Goal: Book appointment/travel/reservation

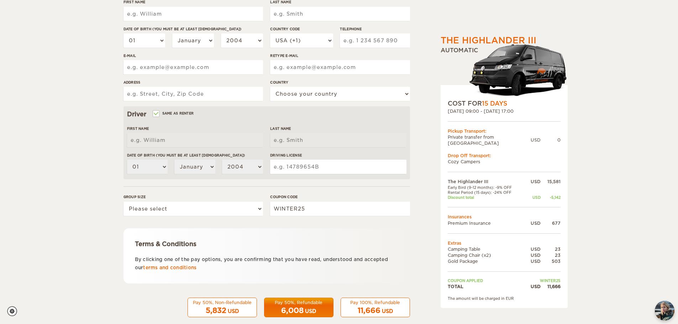
scroll to position [138, 0]
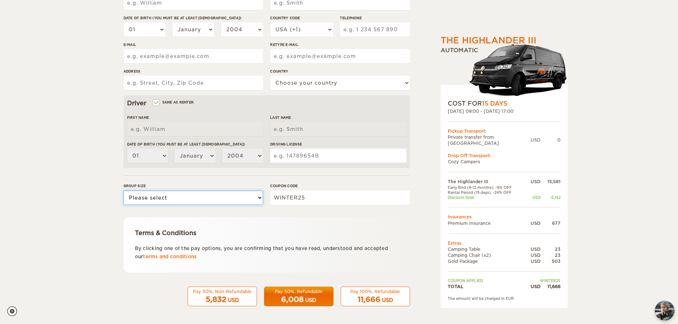
click at [247, 200] on select "Please select 1 2 3" at bounding box center [192, 198] width 139 height 14
select select "2"
click at [123, 191] on select "Please select 1 2 3" at bounding box center [192, 198] width 139 height 14
click at [368, 293] on div "Pay 100%, Refundable" at bounding box center [375, 291] width 60 height 6
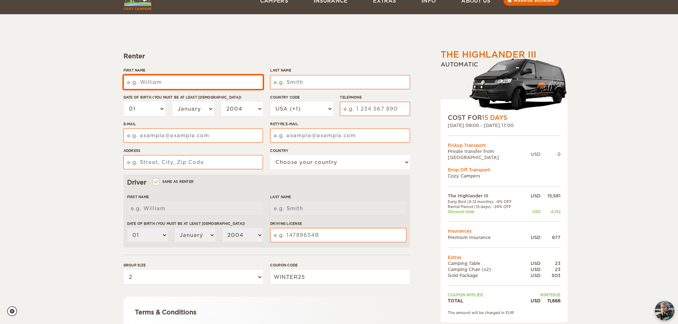
scroll to position [58, 0]
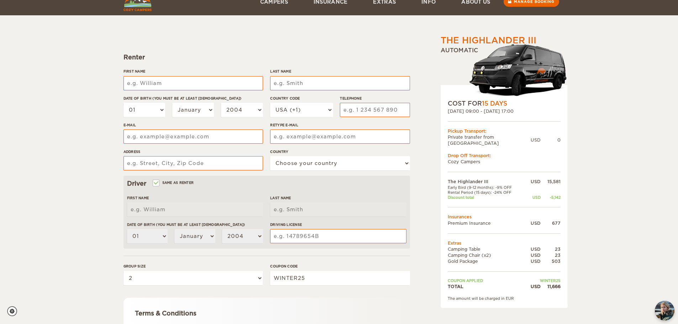
click at [677, 99] on div "The Highlander III Expand Collapse Total 11,666 USD Automatic COST FOR 15 Days …" at bounding box center [339, 173] width 678 height 462
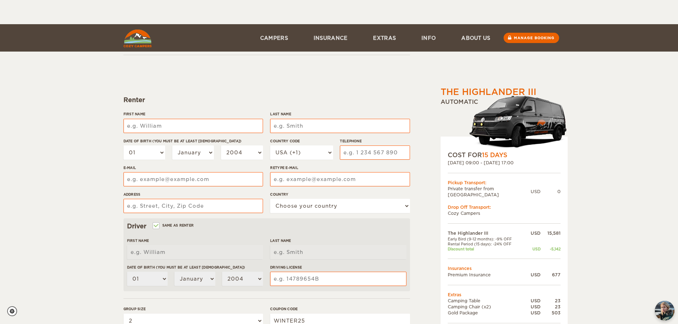
scroll to position [0, 0]
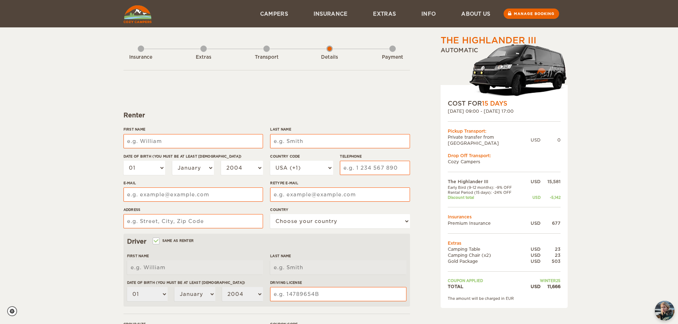
click at [206, 49] on div "Extras" at bounding box center [203, 56] width 6 height 28
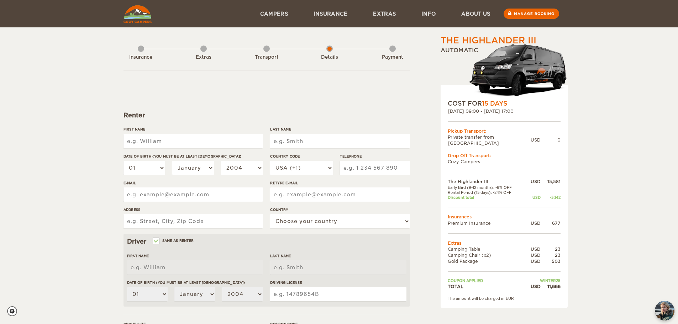
scroll to position [138, 0]
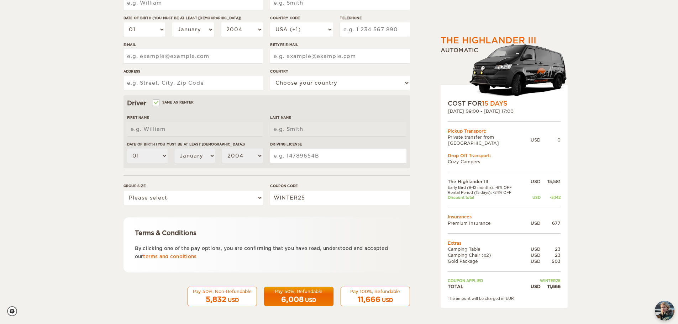
click at [354, 301] on div "11,666 USD" at bounding box center [375, 299] width 60 height 10
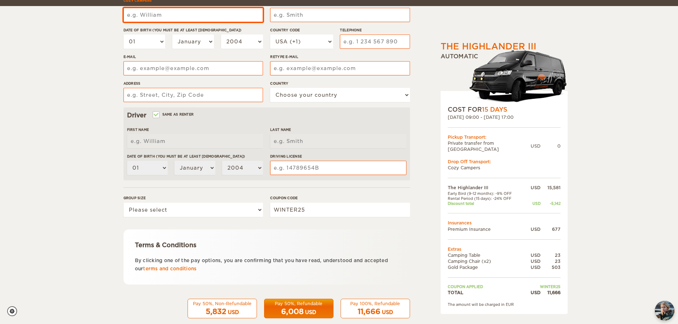
scroll to position [134, 0]
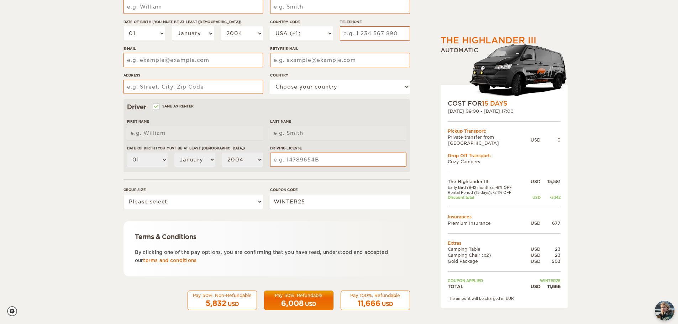
click at [386, 298] on div "11,666 USD" at bounding box center [375, 303] width 60 height 10
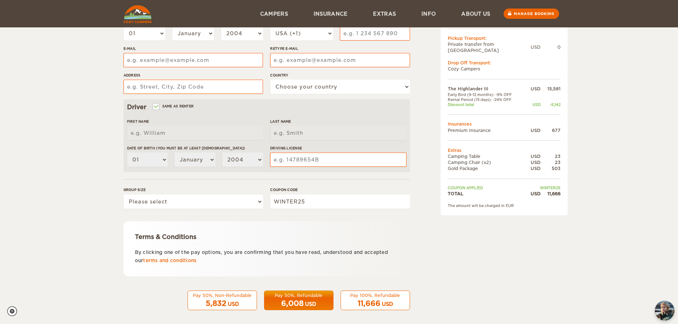
scroll to position [42, 0]
